Goal: Task Accomplishment & Management: Manage account settings

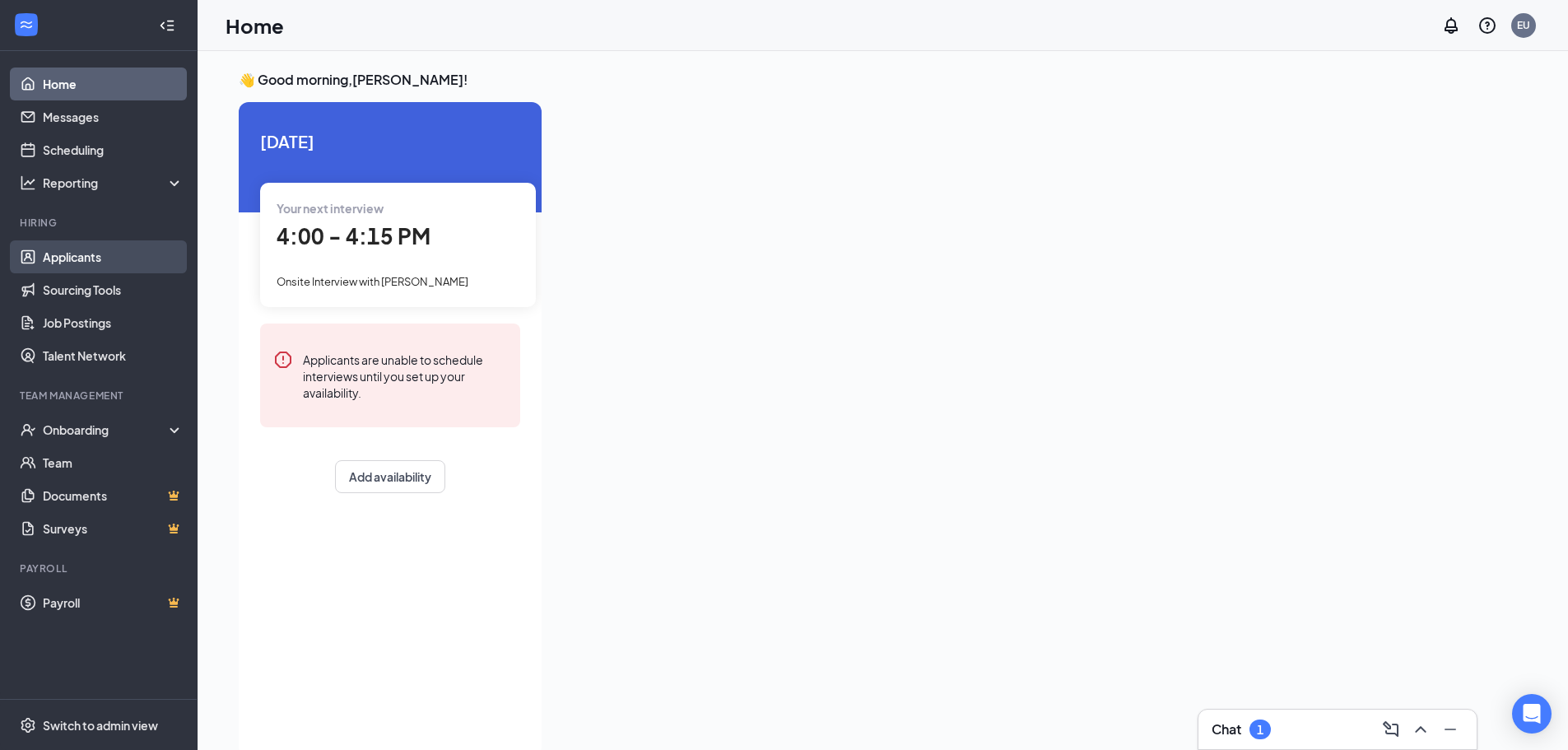
click at [71, 255] on link "Applicants" at bounding box center [113, 256] width 140 height 33
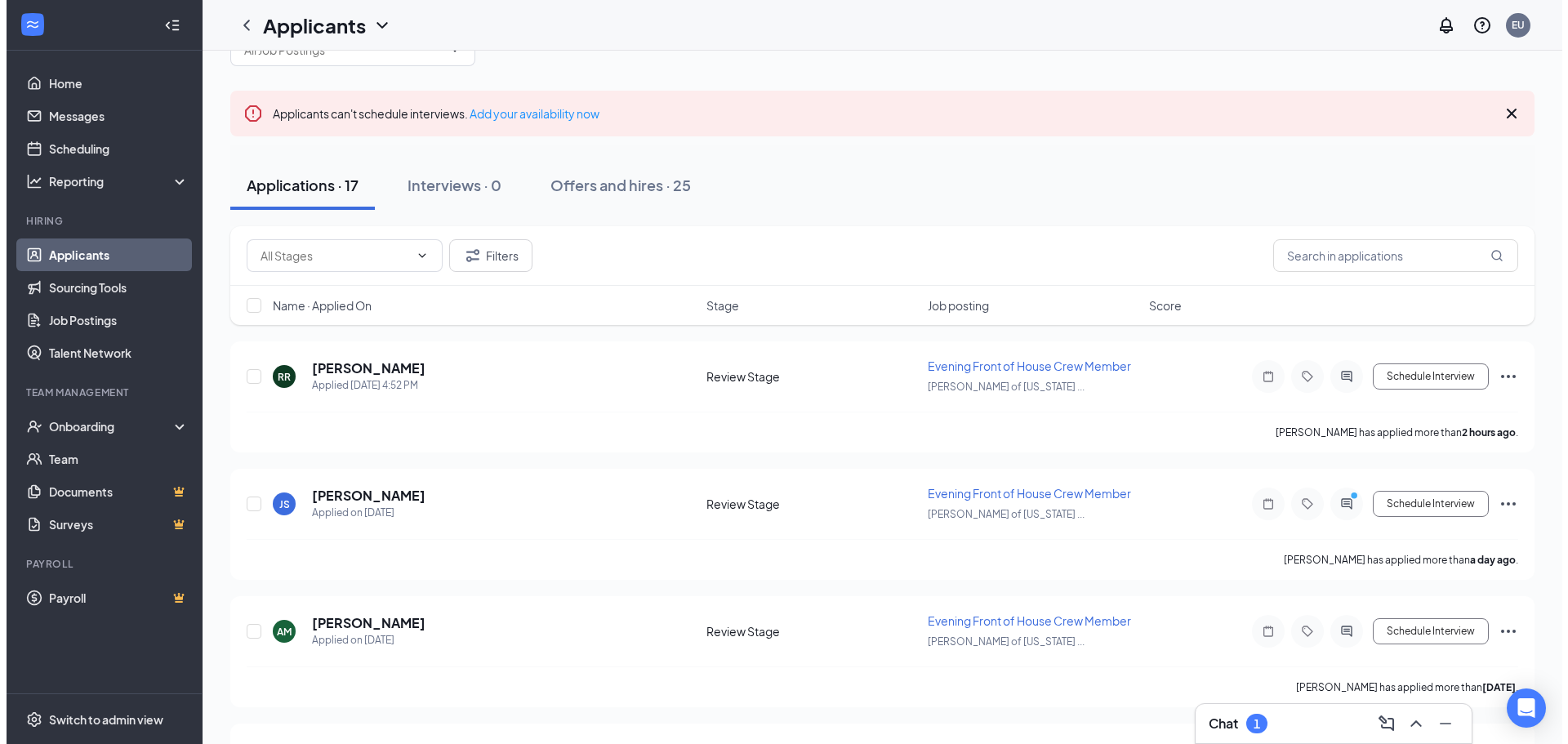
scroll to position [82, 0]
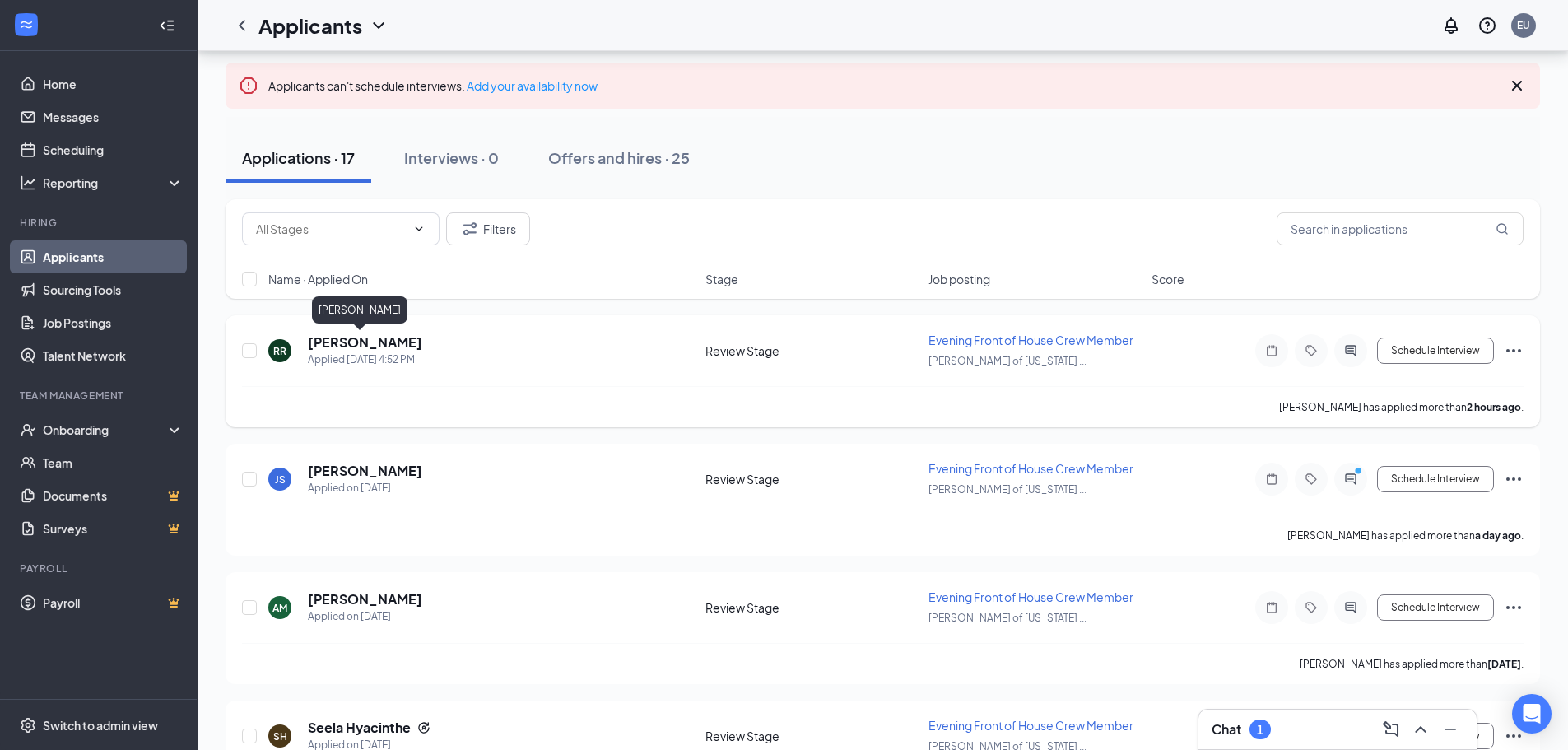
click at [344, 340] on h5 "[PERSON_NAME]" at bounding box center [365, 342] width 114 height 18
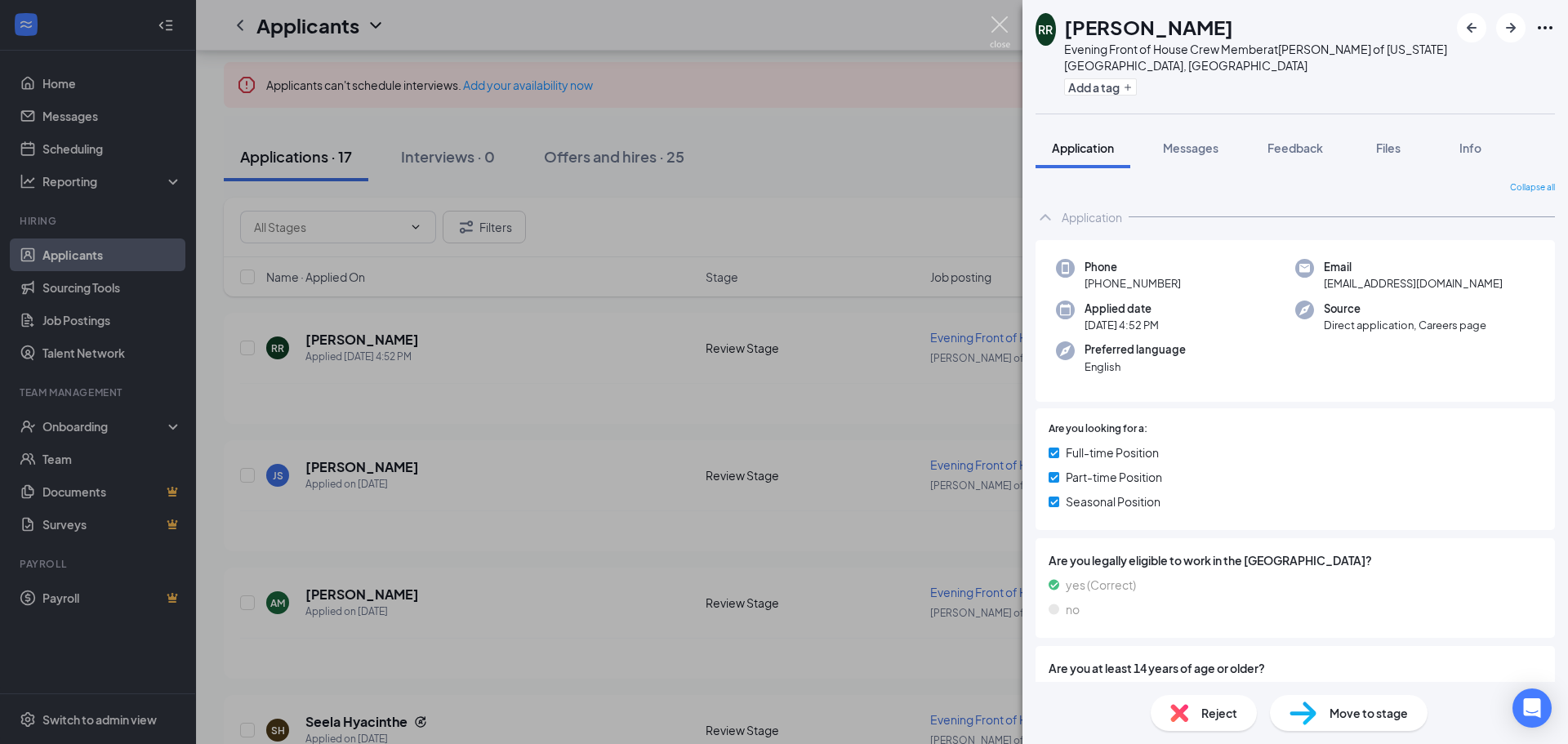
click at [997, 20] on img at bounding box center [1001, 32] width 21 height 32
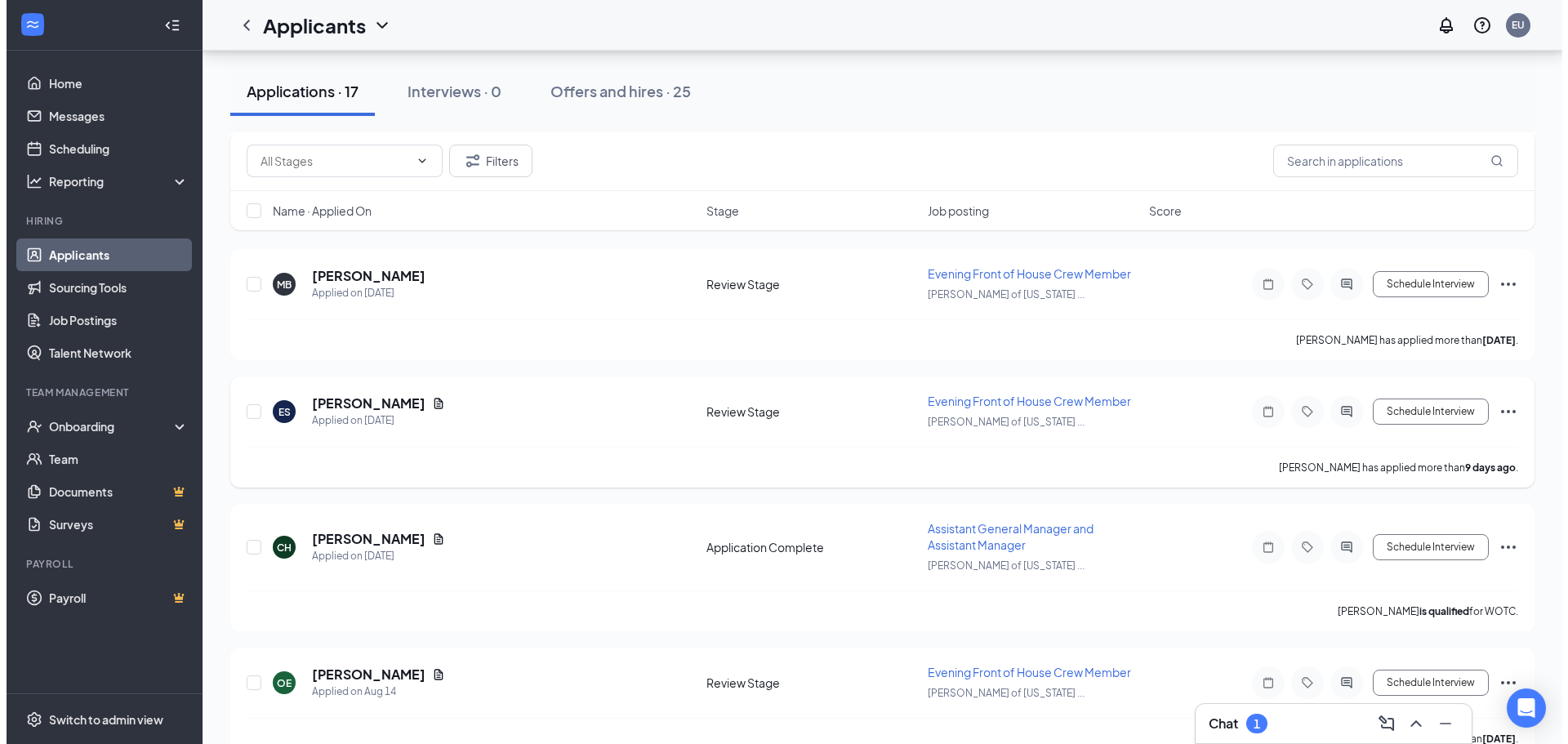
scroll to position [1306, 0]
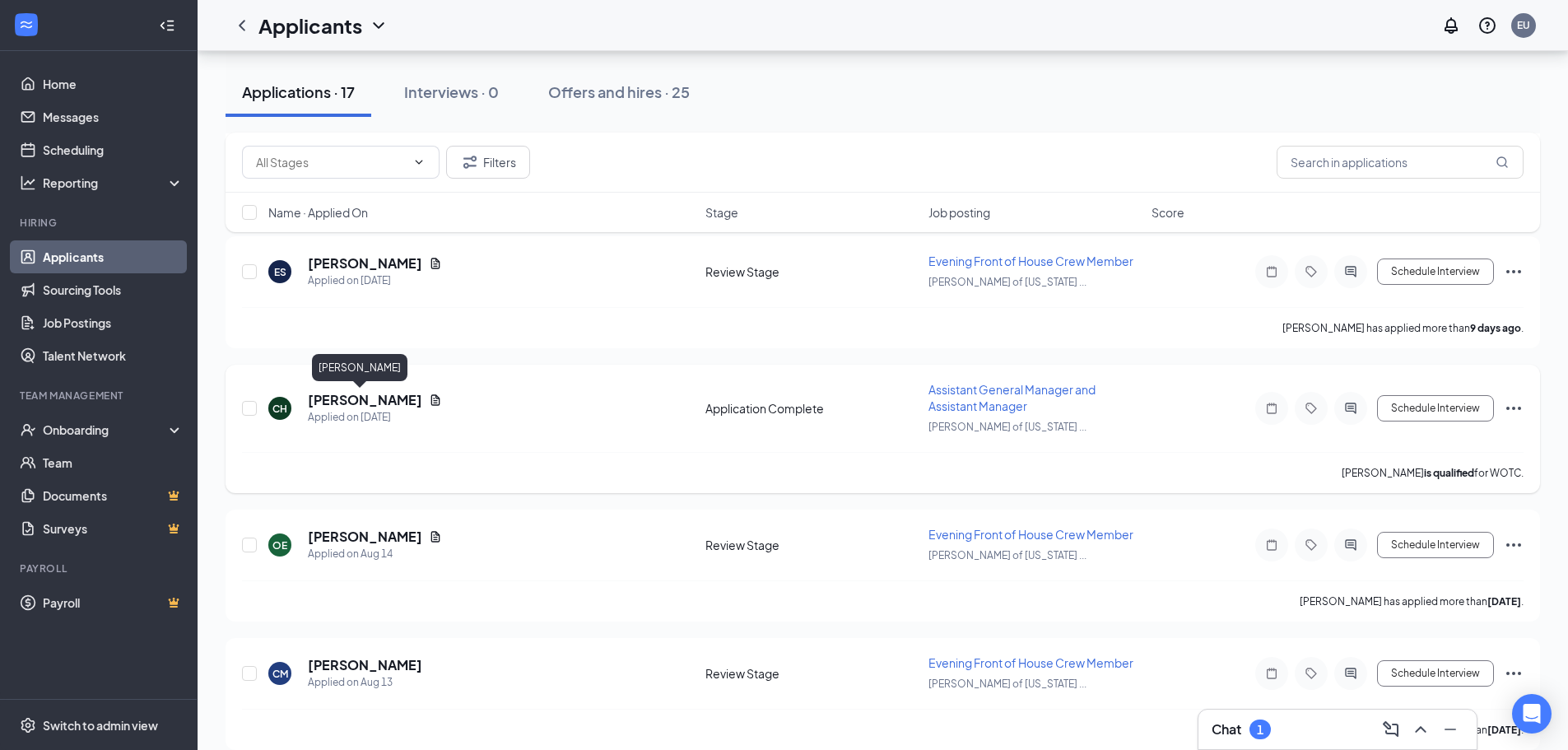
click at [365, 400] on h5 "[PERSON_NAME]" at bounding box center [365, 399] width 114 height 18
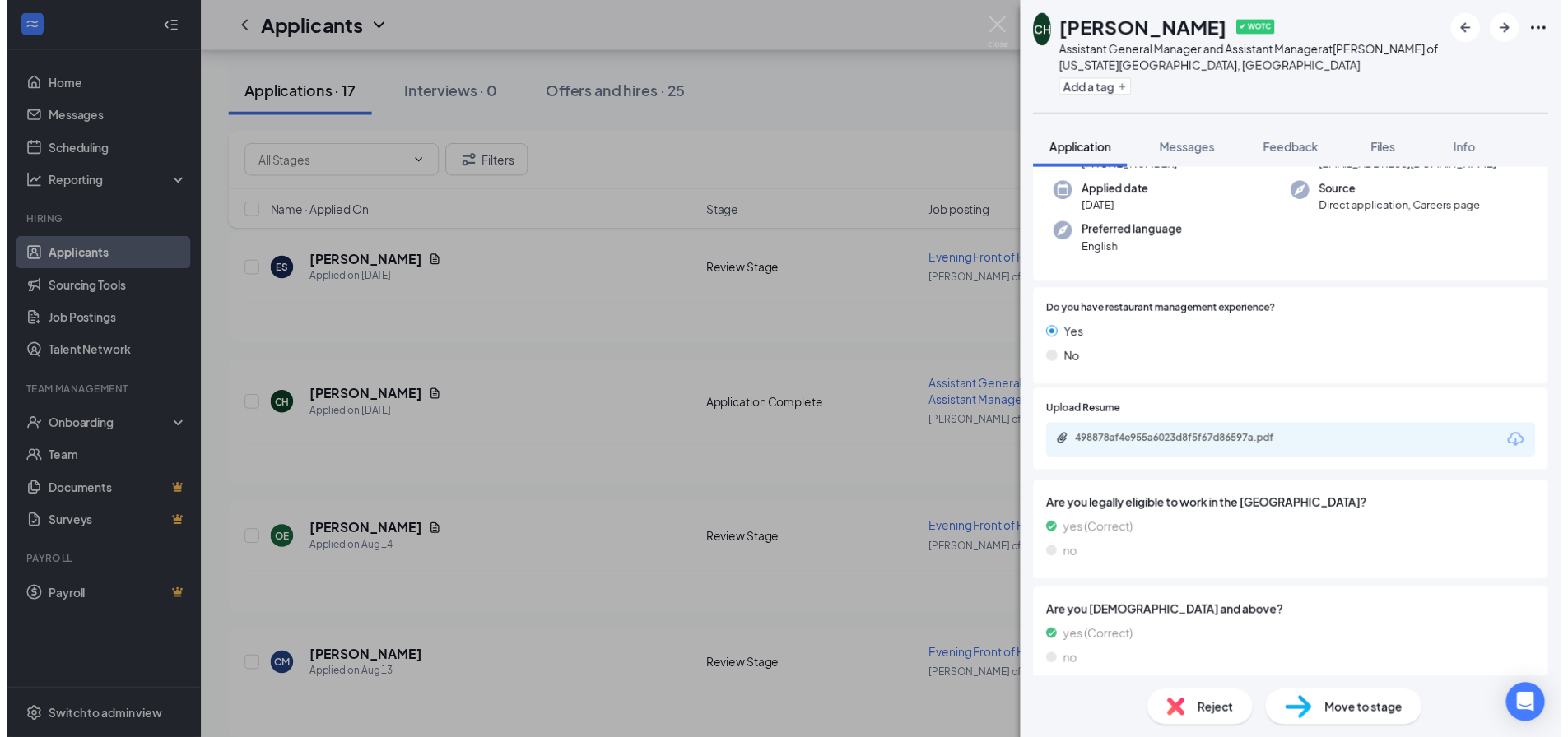
scroll to position [165, 0]
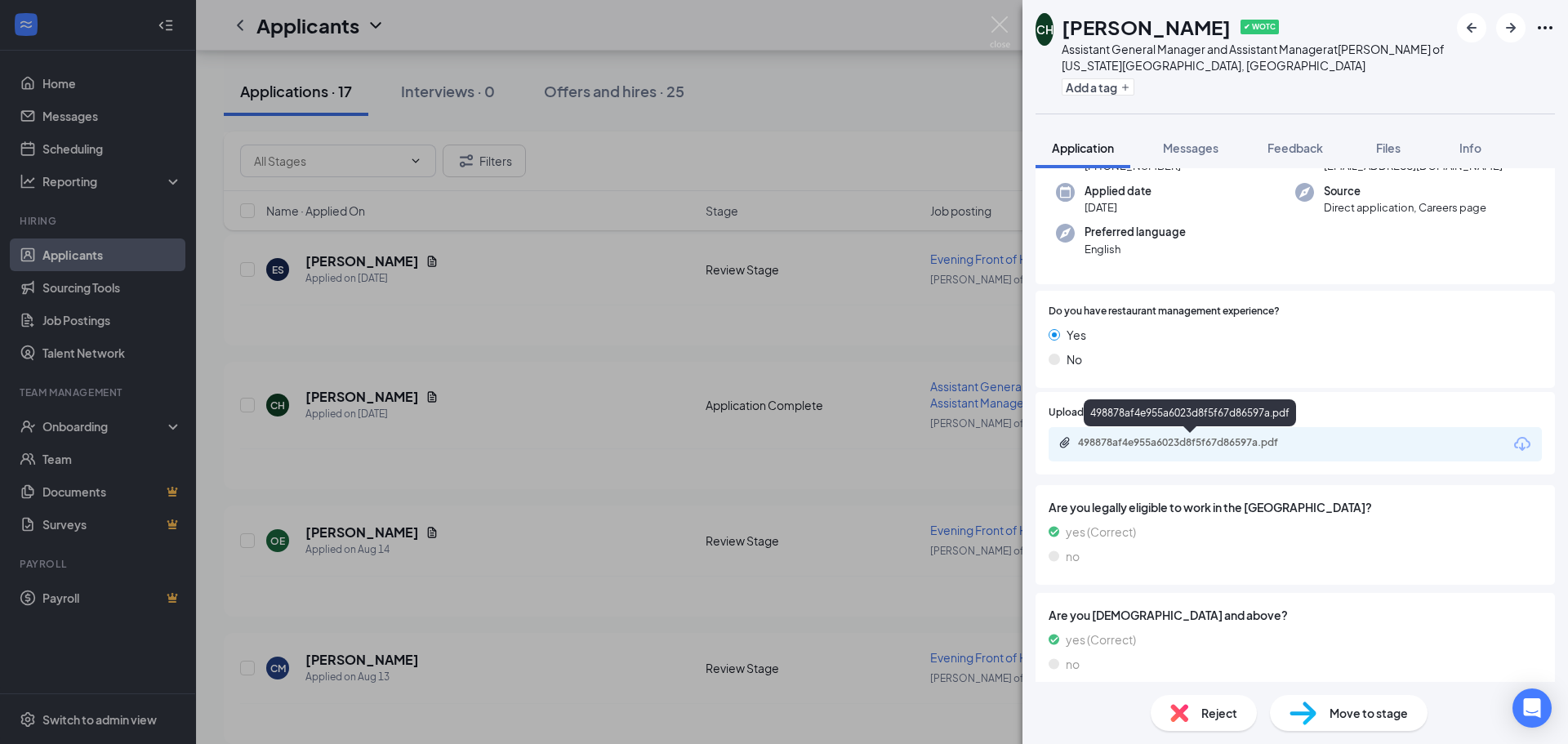
click at [1147, 439] on div "498878af4e955a6023d8f5f67d86597a.pdf" at bounding box center [1192, 442] width 229 height 13
click at [995, 18] on img at bounding box center [1001, 32] width 21 height 32
